Goal: Information Seeking & Learning: Compare options

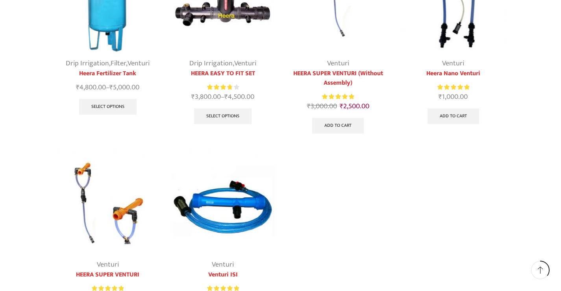
scroll to position [197, 0]
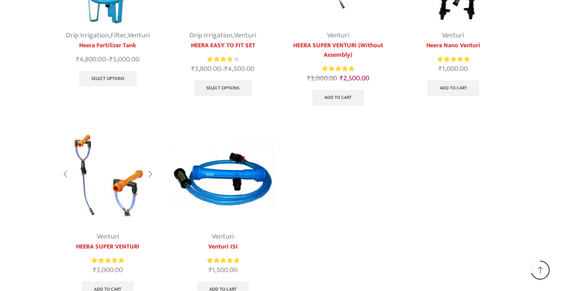
click at [150, 174] on div at bounding box center [150, 174] width 18 height 21
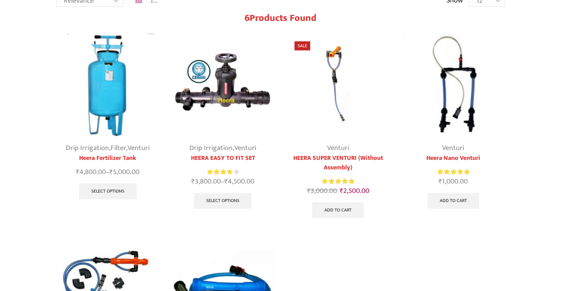
scroll to position [0, 0]
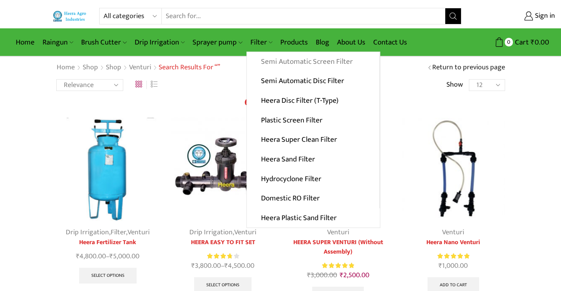
click at [283, 63] on link "Semi Automatic Screen Filter" at bounding box center [313, 62] width 133 height 20
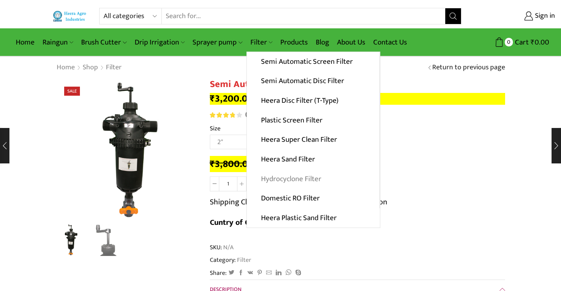
click at [309, 178] on link "Hydrocyclone Filter" at bounding box center [313, 179] width 133 height 20
